Goal: Information Seeking & Learning: Learn about a topic

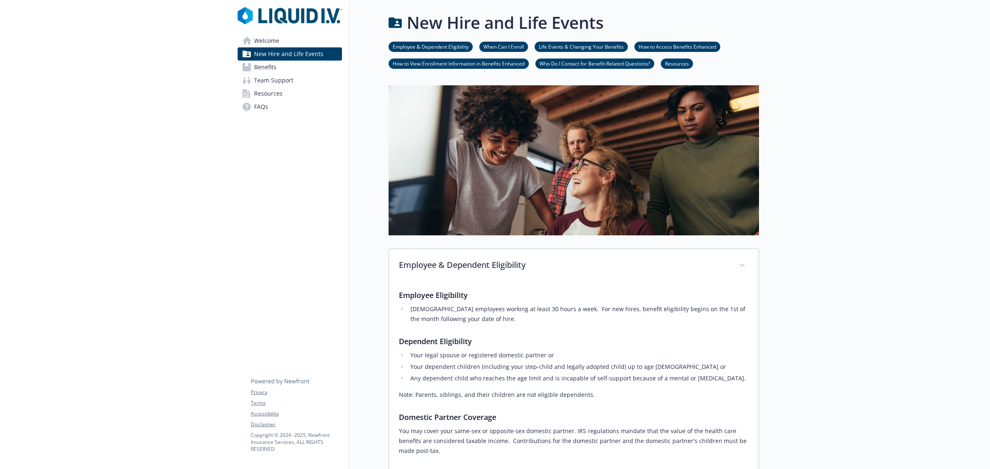
scroll to position [361, 0]
